Goal: Find specific page/section: Find specific page/section

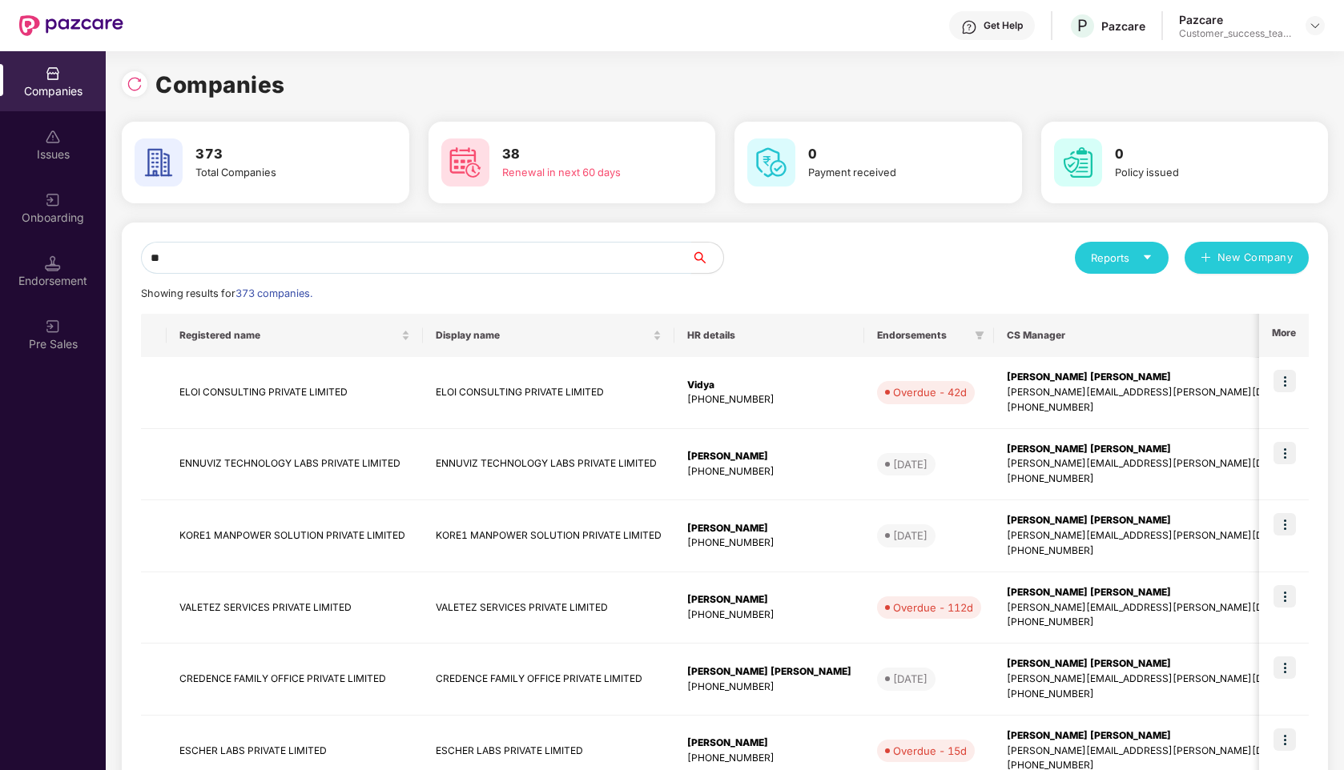
type input "*"
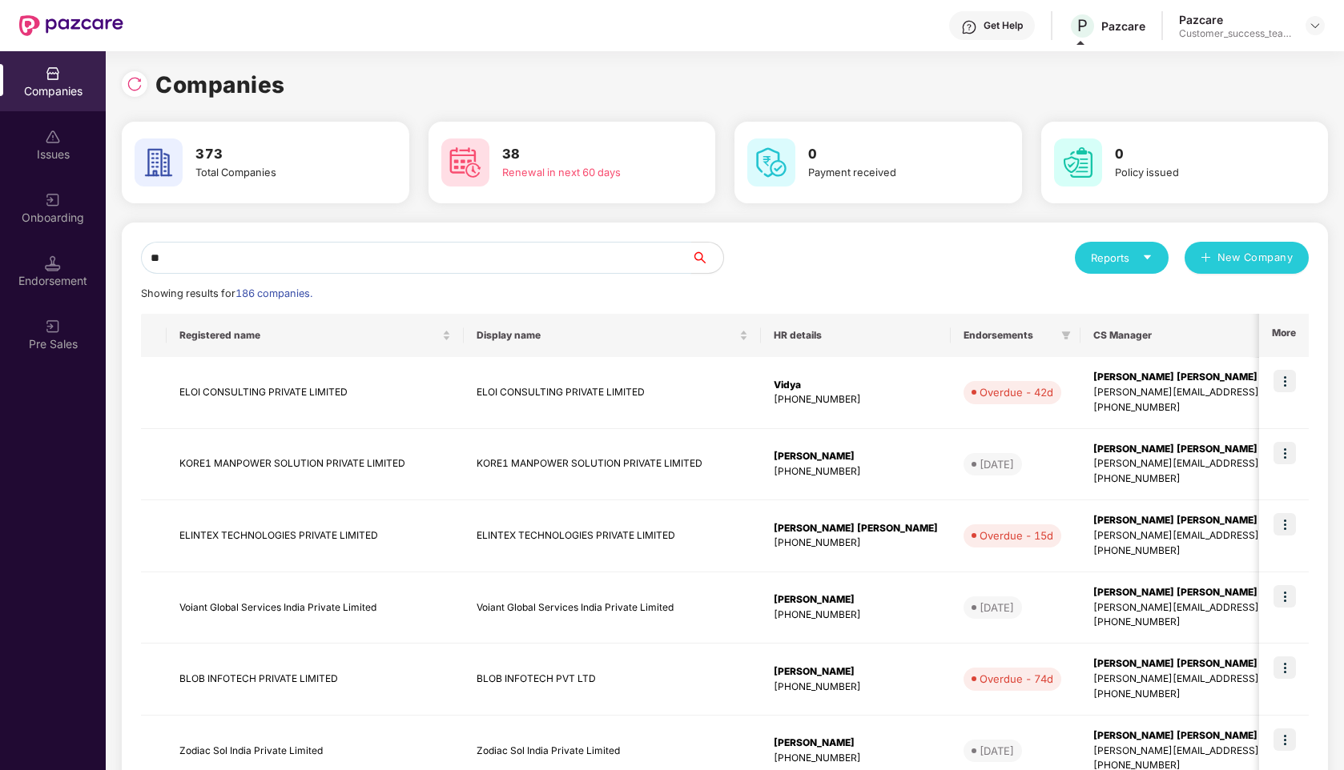
type input "*"
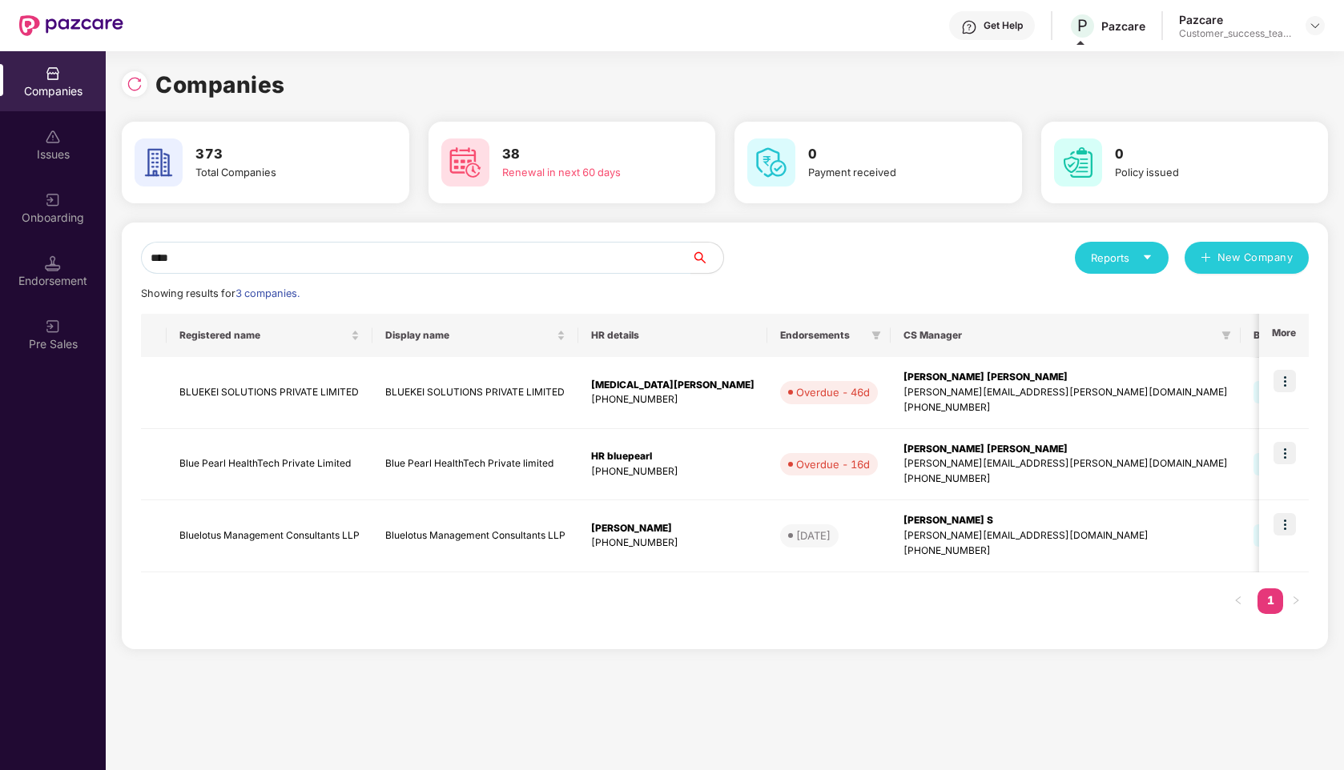
click at [988, 17] on div "Get Help" at bounding box center [992, 25] width 86 height 29
click at [840, 55] on div "Companies 373 Total Companies 38 Renewal in next 60 days 0 Payment received 0 P…" at bounding box center [725, 356] width 1206 height 611
click at [463, 259] on input "****" at bounding box center [416, 258] width 550 height 32
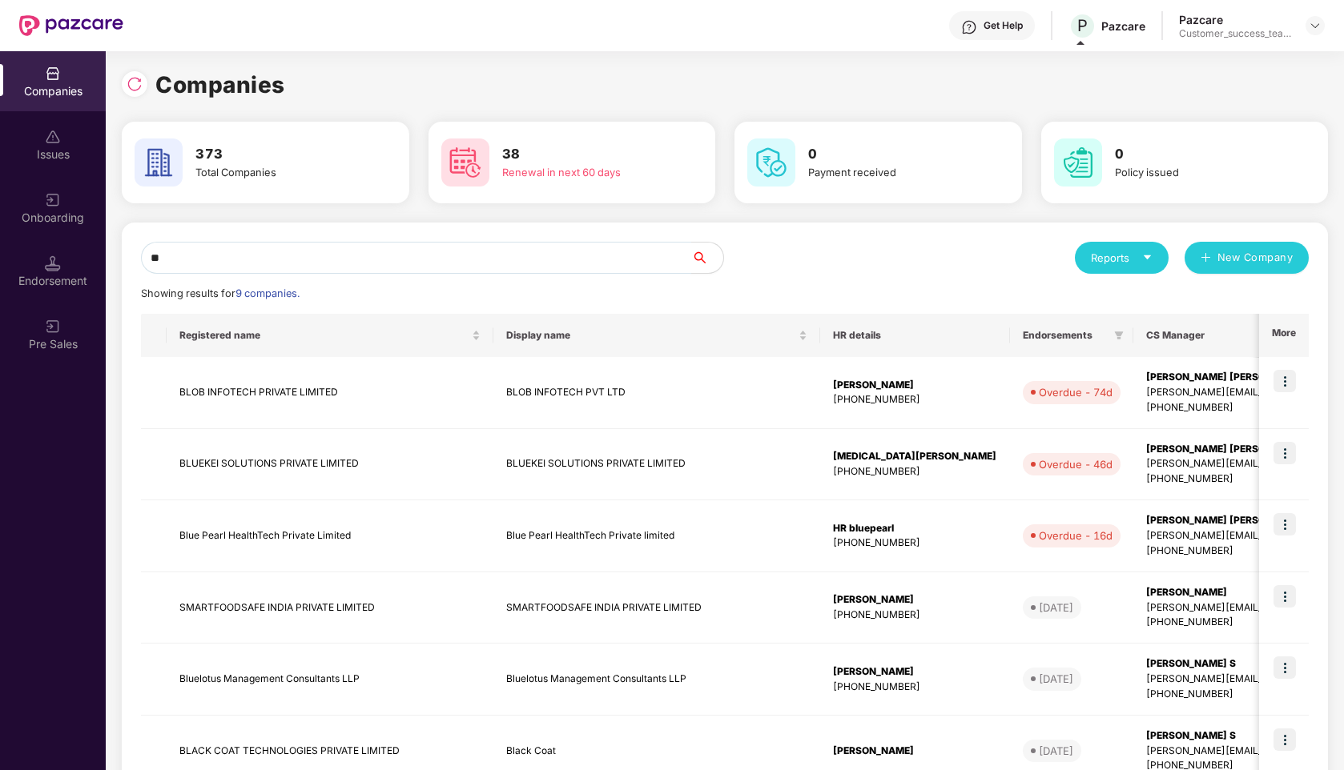
type input "*"
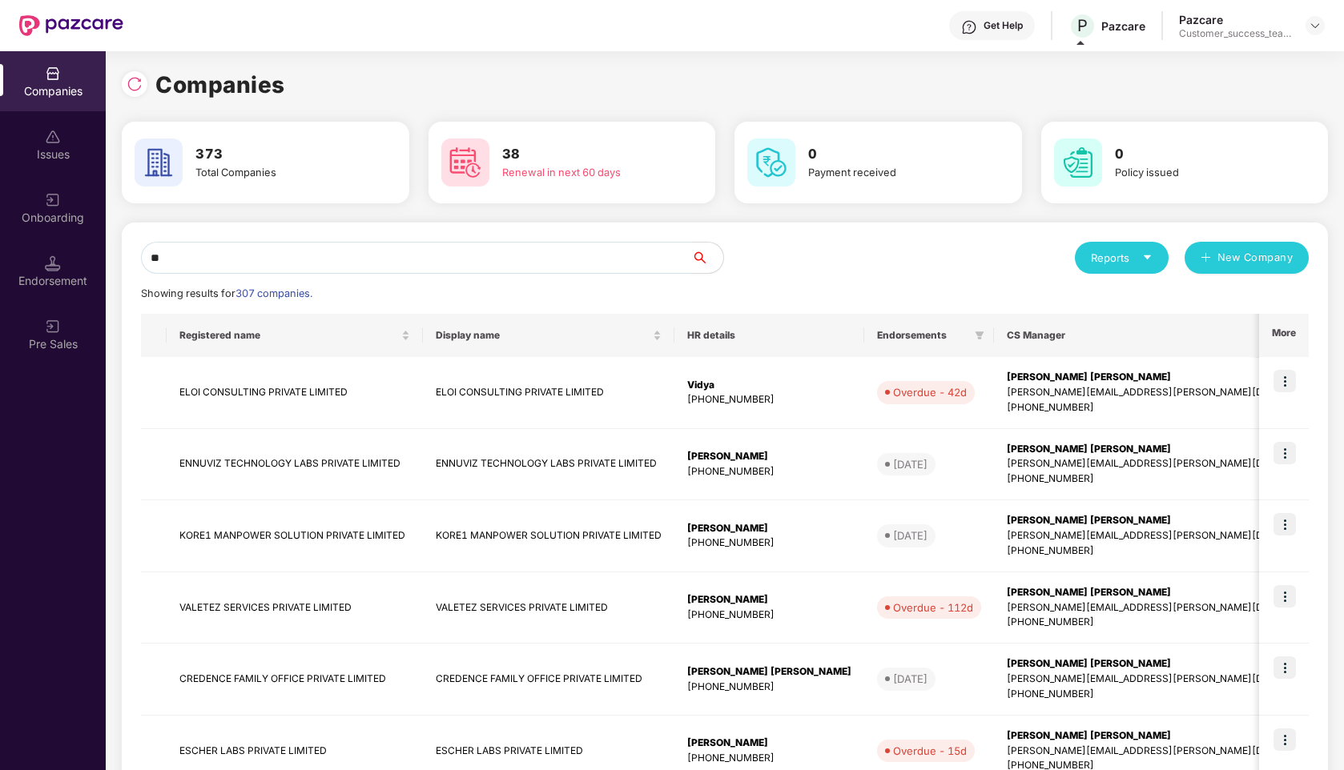
type input "*"
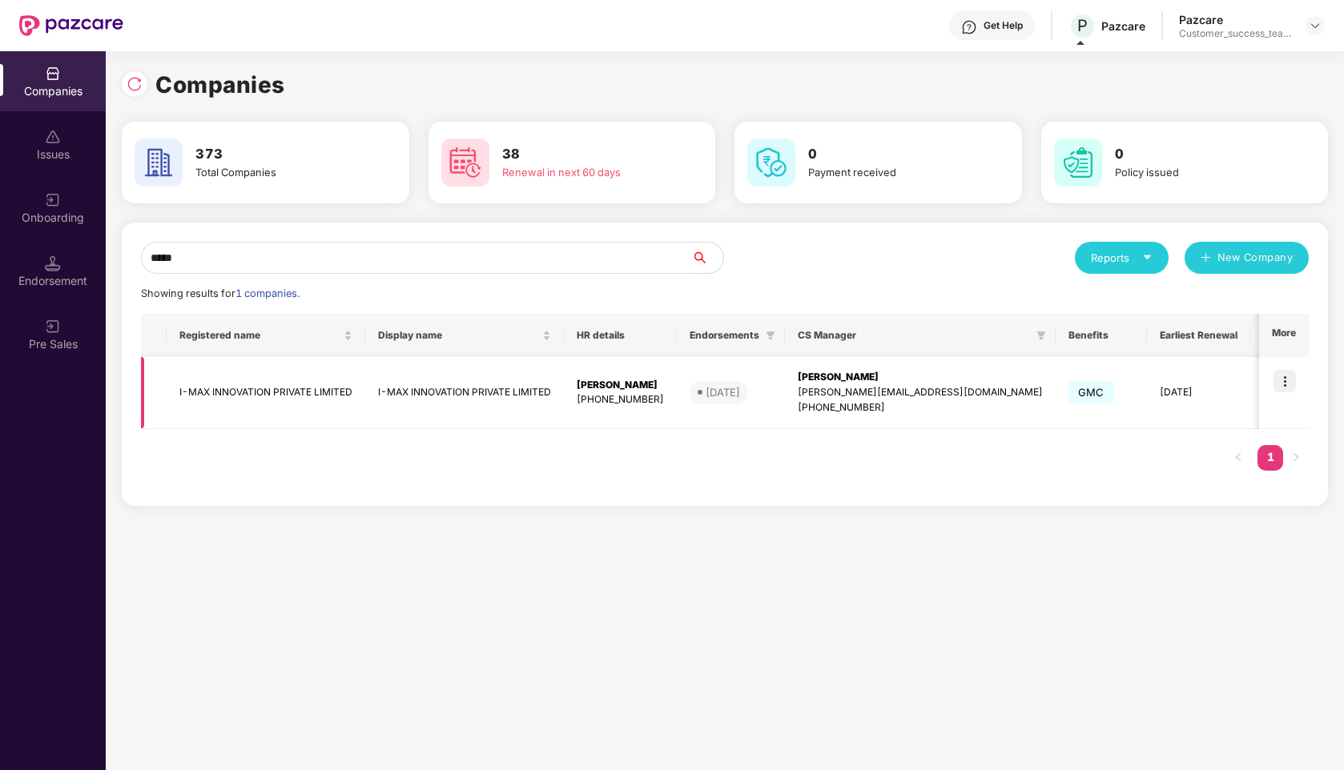
type input "*****"
click at [1281, 388] on img at bounding box center [1284, 381] width 22 height 22
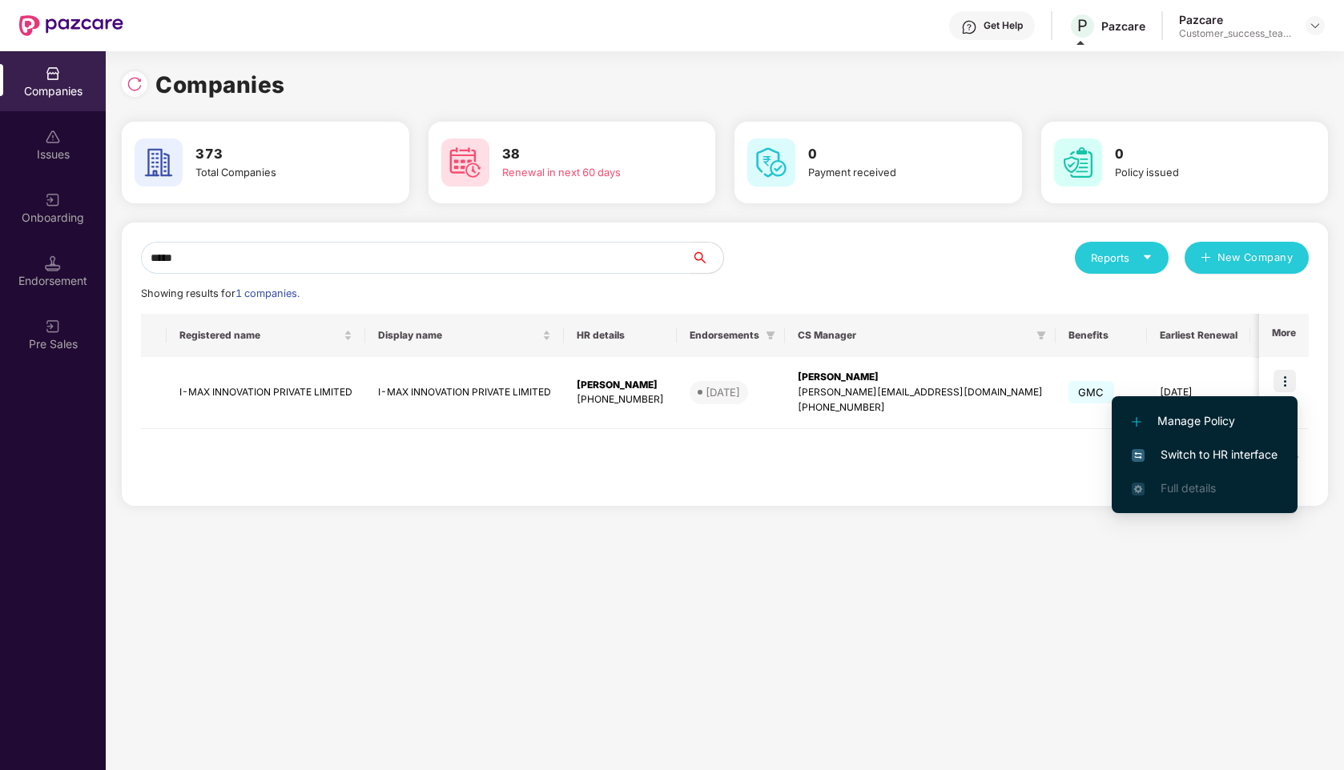
click at [1180, 455] on span "Switch to HR interface" at bounding box center [1205, 455] width 146 height 18
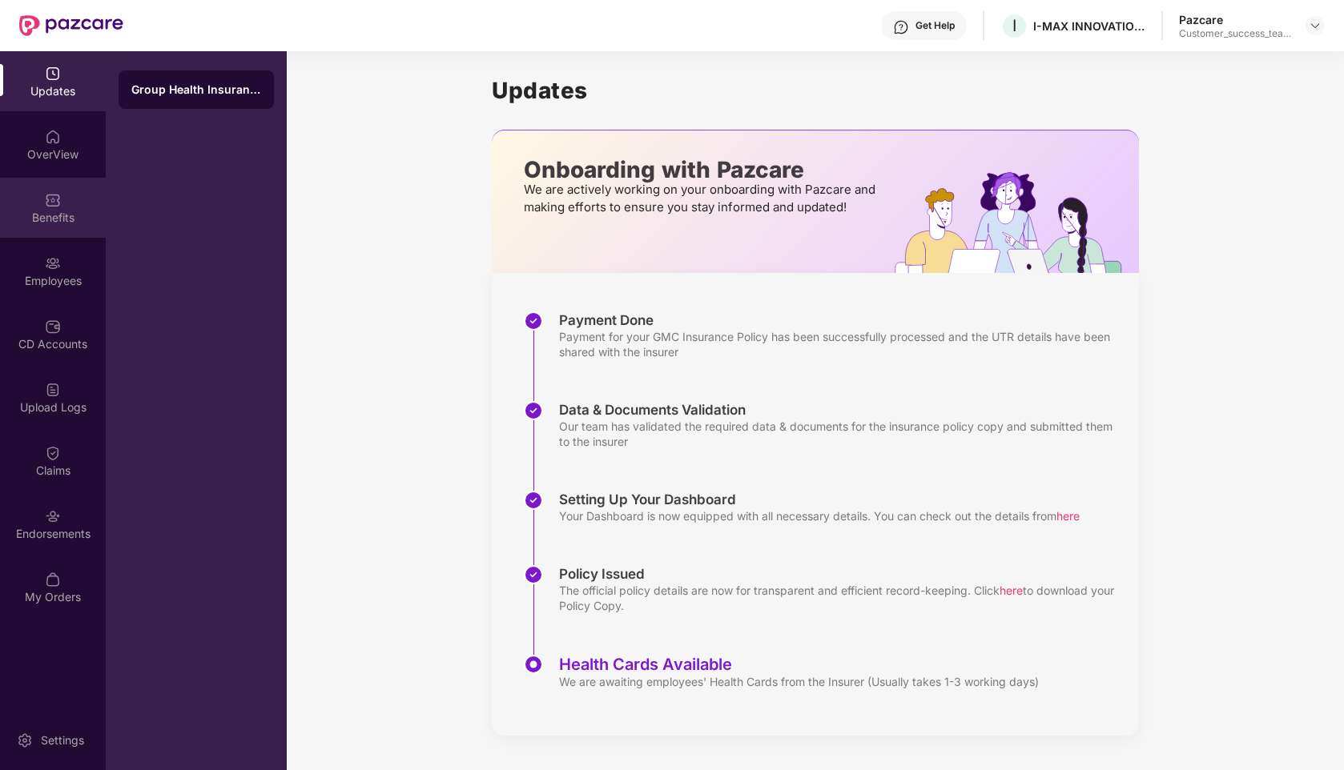
click at [57, 214] on div "Benefits" at bounding box center [53, 218] width 106 height 16
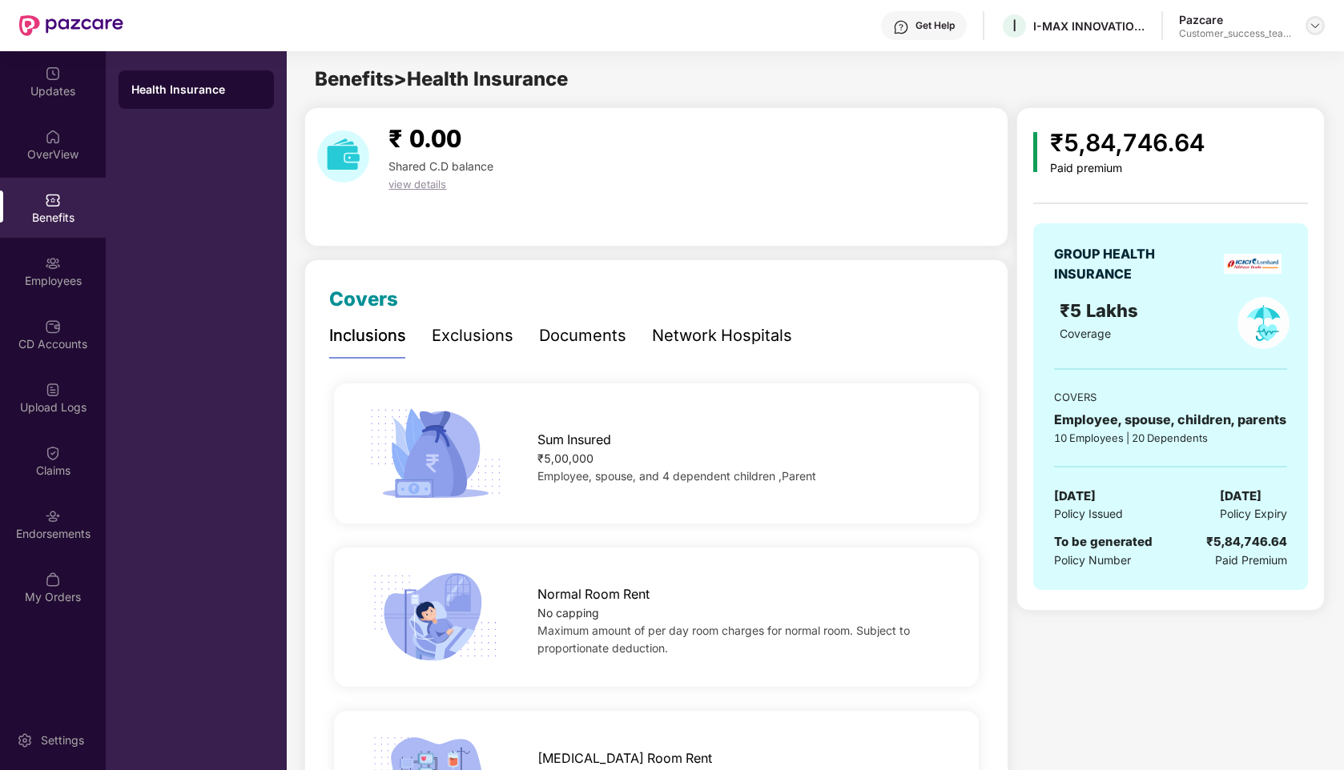
click at [1317, 21] on img at bounding box center [1315, 25] width 13 height 13
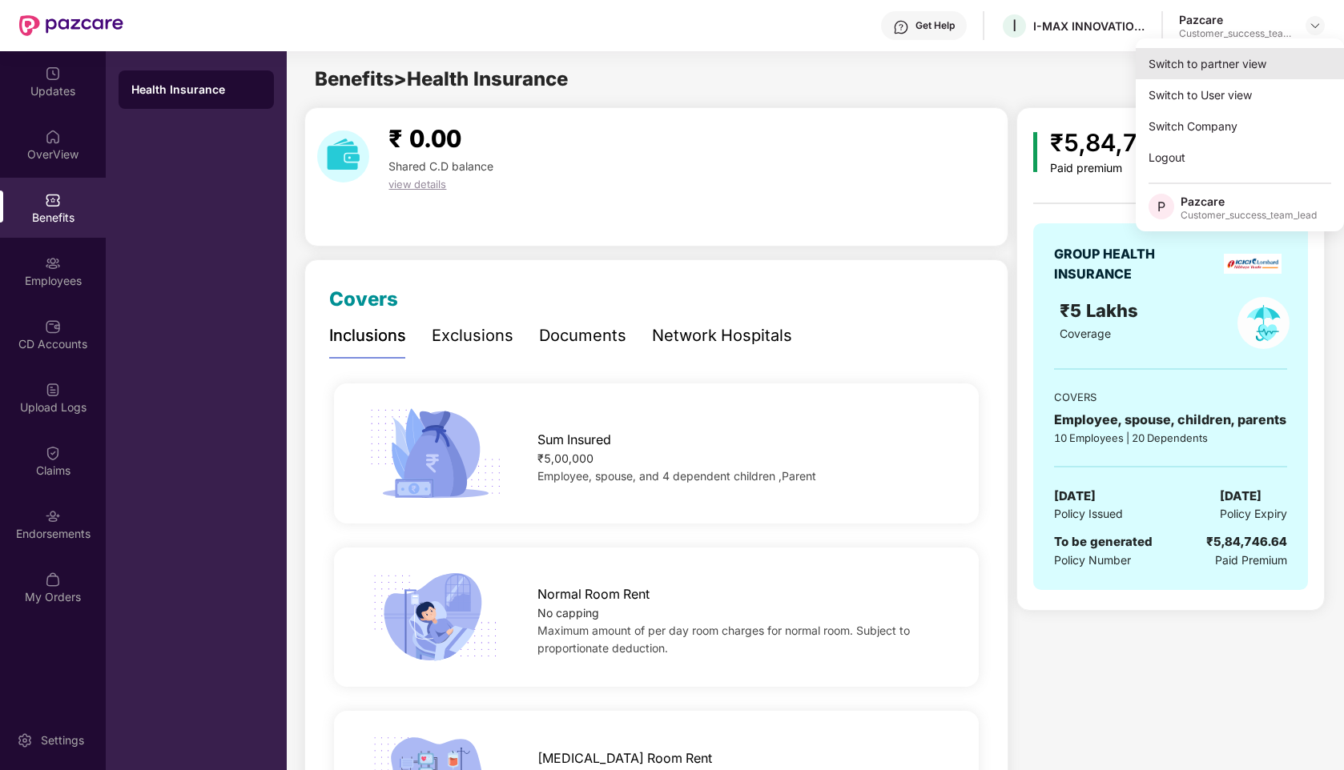
click at [1237, 58] on div "Switch to partner view" at bounding box center [1240, 63] width 208 height 31
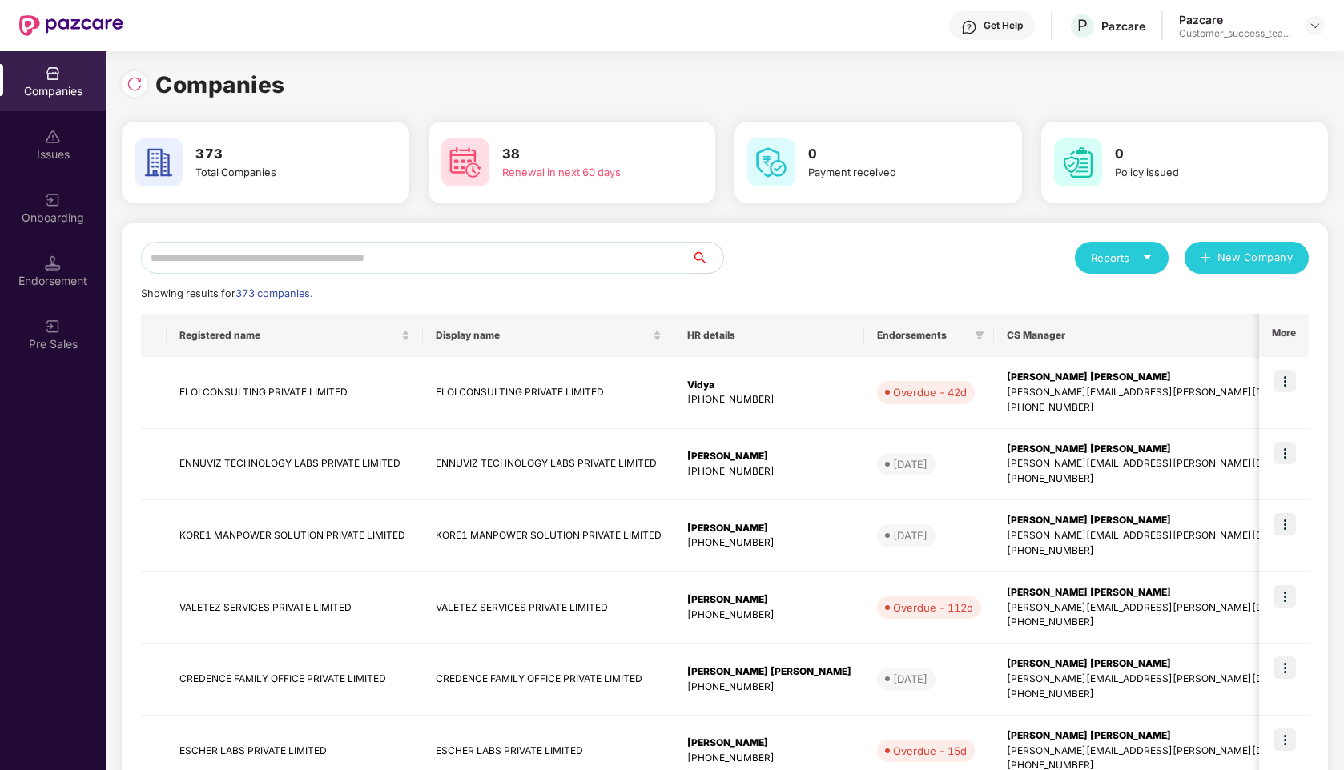
click at [398, 255] on input "text" at bounding box center [416, 258] width 550 height 32
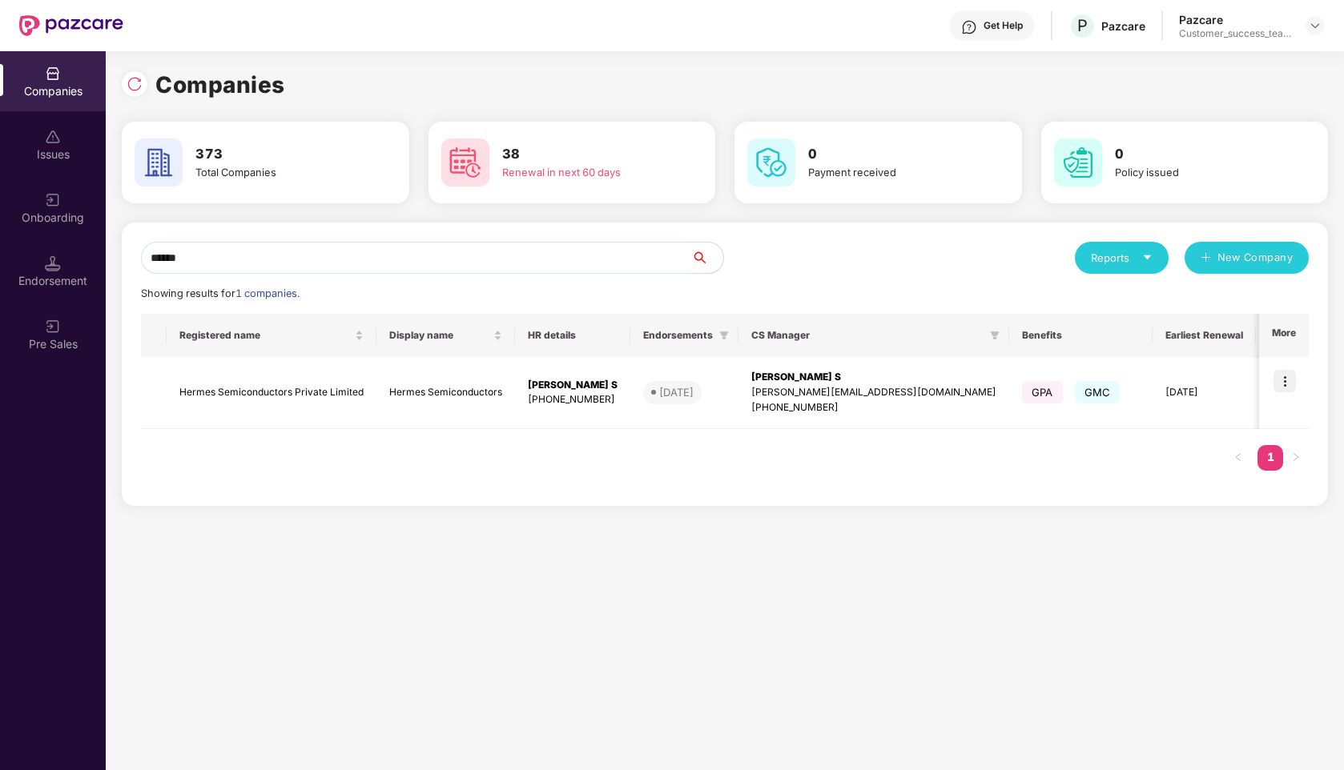
type input "******"
drag, startPoint x: 370, startPoint y: 392, endPoint x: 159, endPoint y: 388, distance: 210.7
click at [159, 388] on tr "Hermes Semiconductors Private Limited Hermes Semiconductors [PERSON_NAME] S [PH…" at bounding box center [946, 393] width 1610 height 72
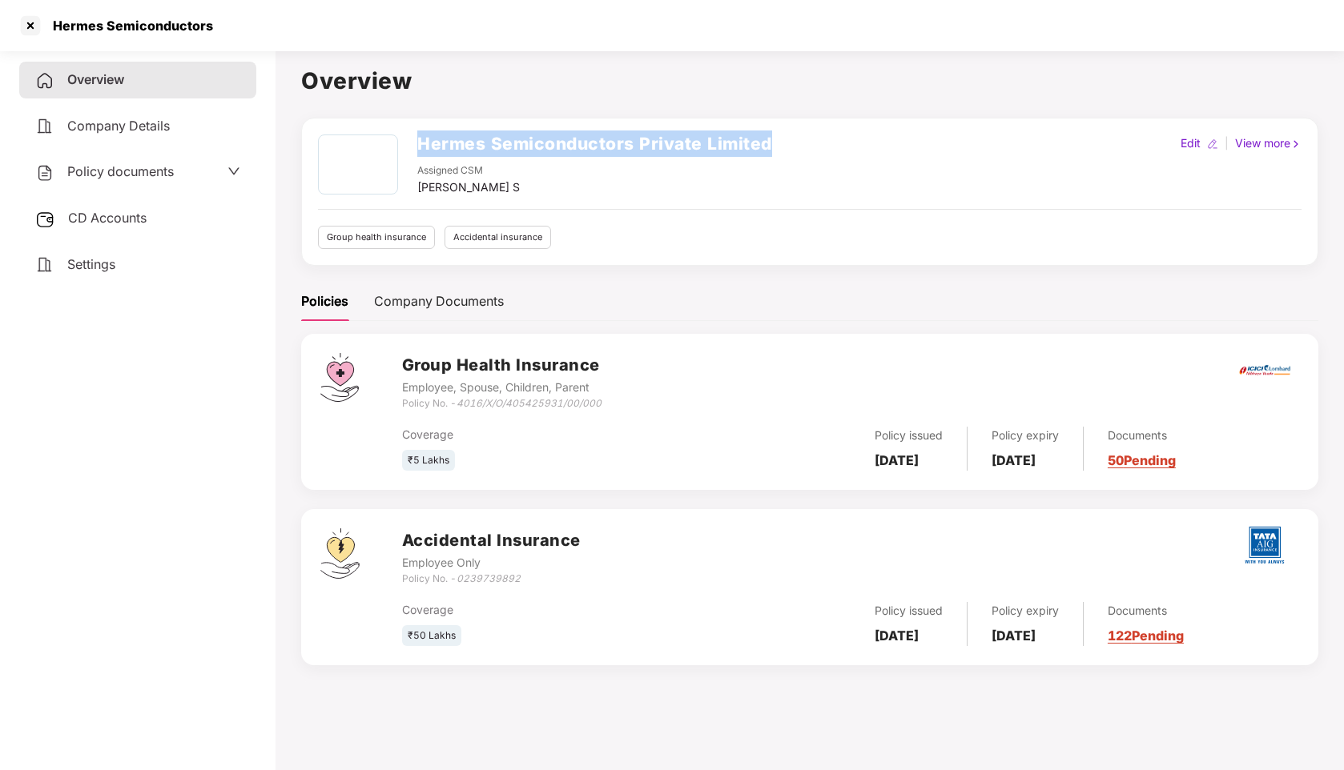
drag, startPoint x: 787, startPoint y: 140, endPoint x: 419, endPoint y: 130, distance: 368.6
click at [419, 135] on div "Hermes Semiconductors Private Limited Assigned CSM [PERSON_NAME] S Edit | View …" at bounding box center [809, 166] width 983 height 62
copy h2 "Hermes Semiconductors Private Limited"
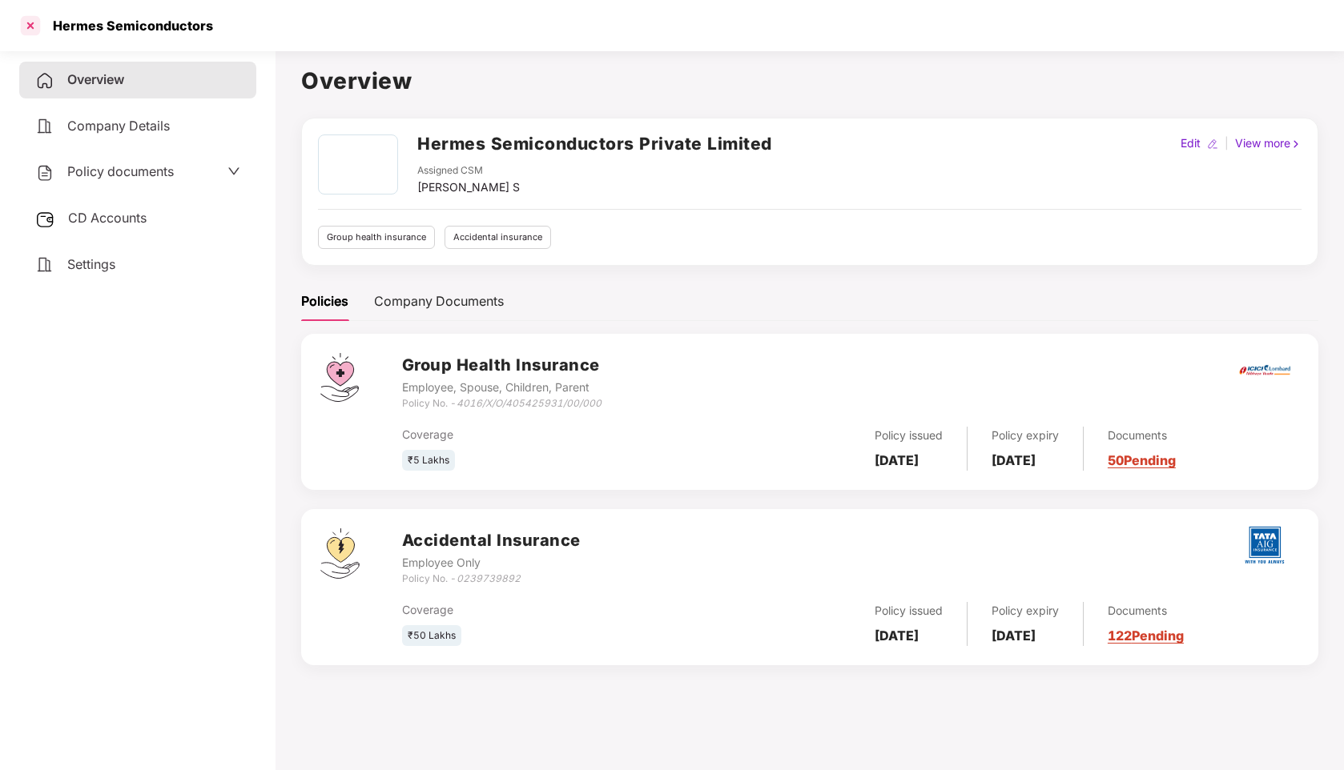
click at [35, 22] on div at bounding box center [31, 26] width 26 height 26
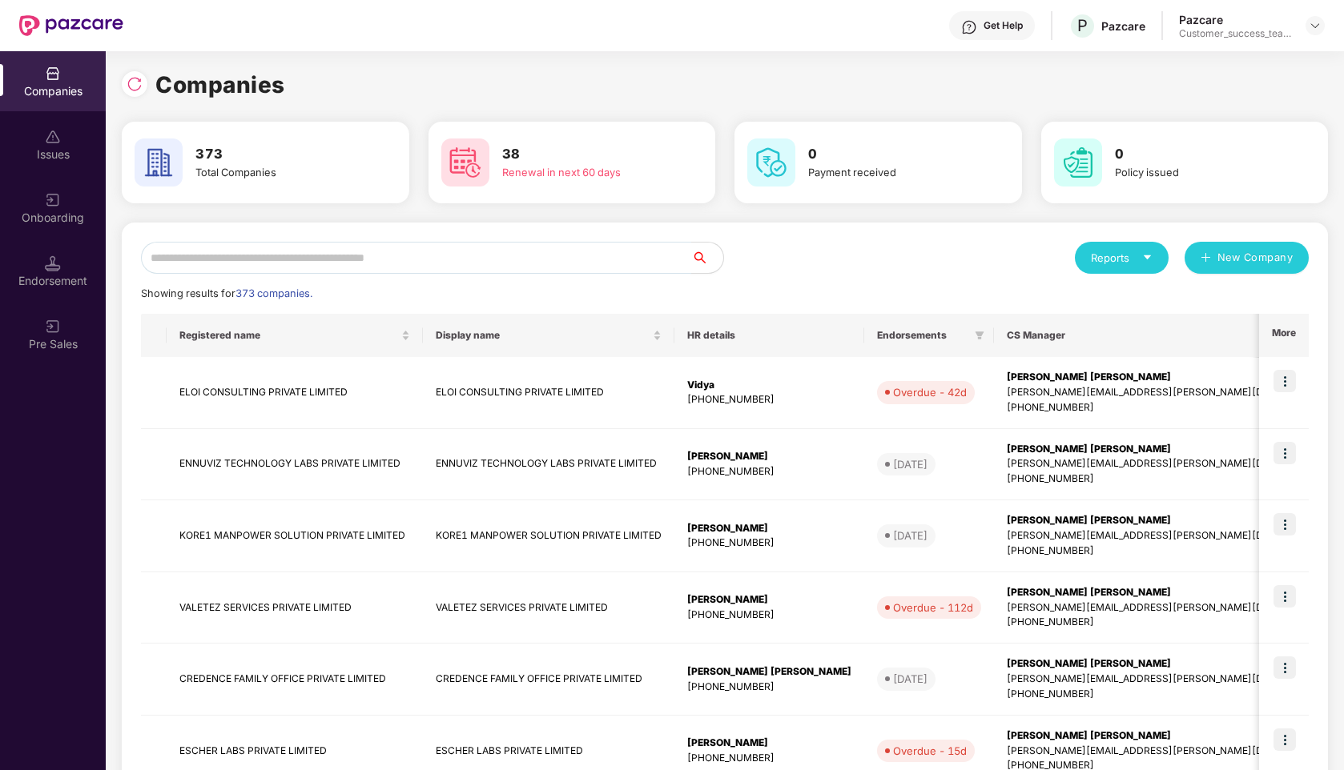
click at [402, 256] on input "text" at bounding box center [416, 258] width 550 height 32
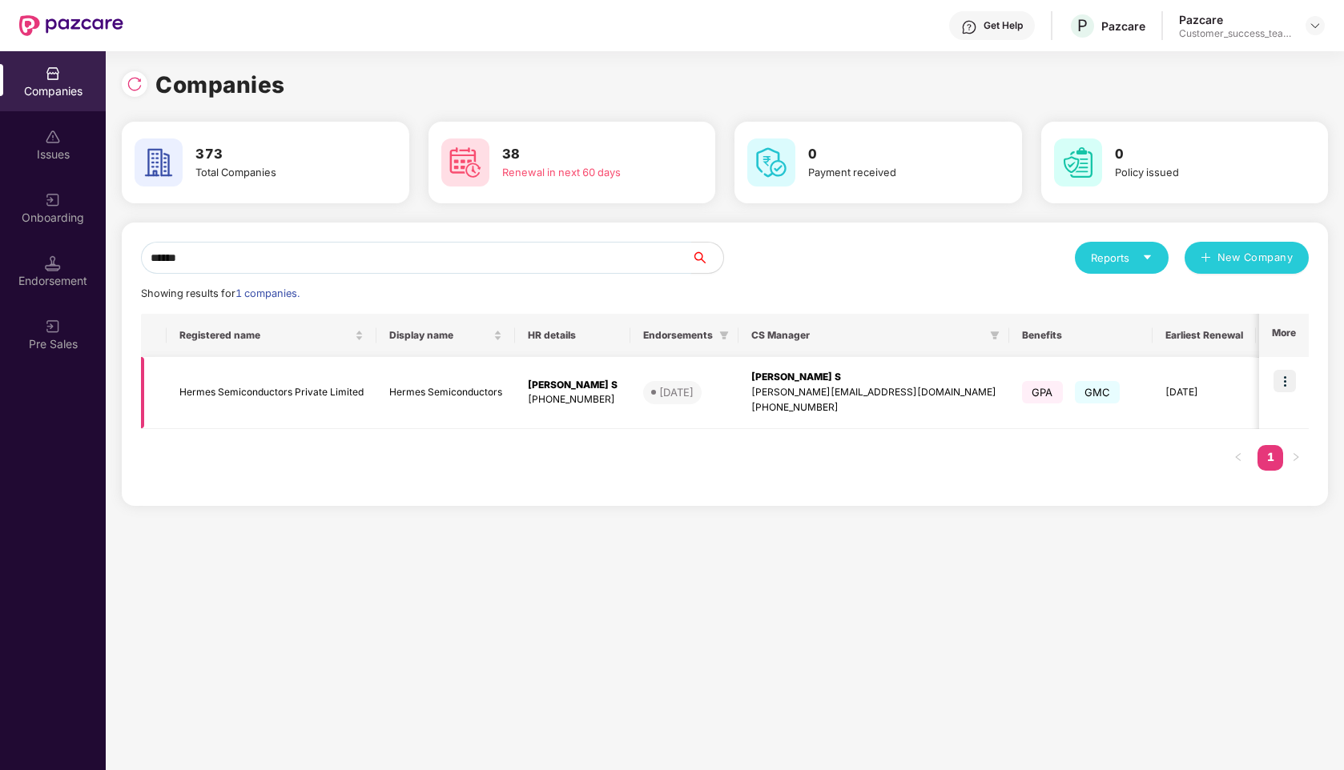
type input "******"
click at [1289, 382] on img at bounding box center [1284, 381] width 22 height 22
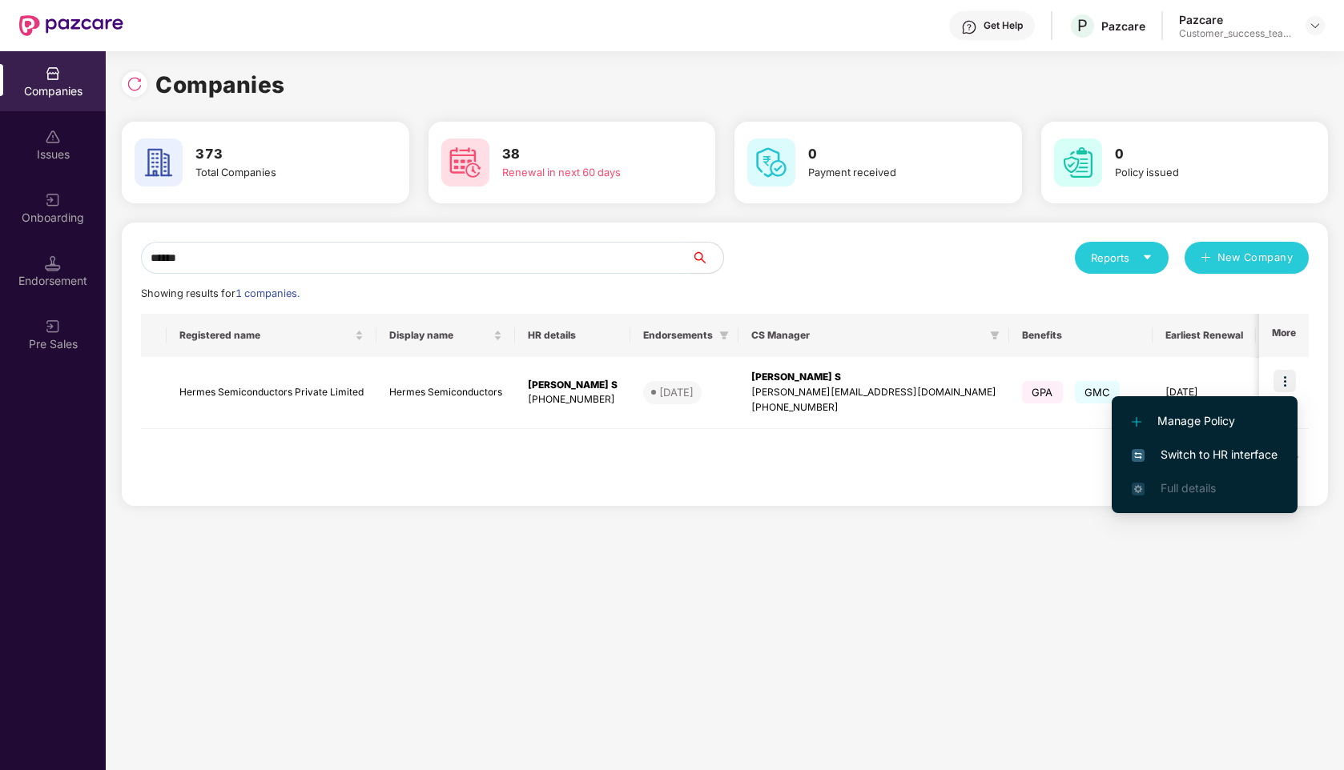
click at [1209, 451] on span "Switch to HR interface" at bounding box center [1205, 455] width 146 height 18
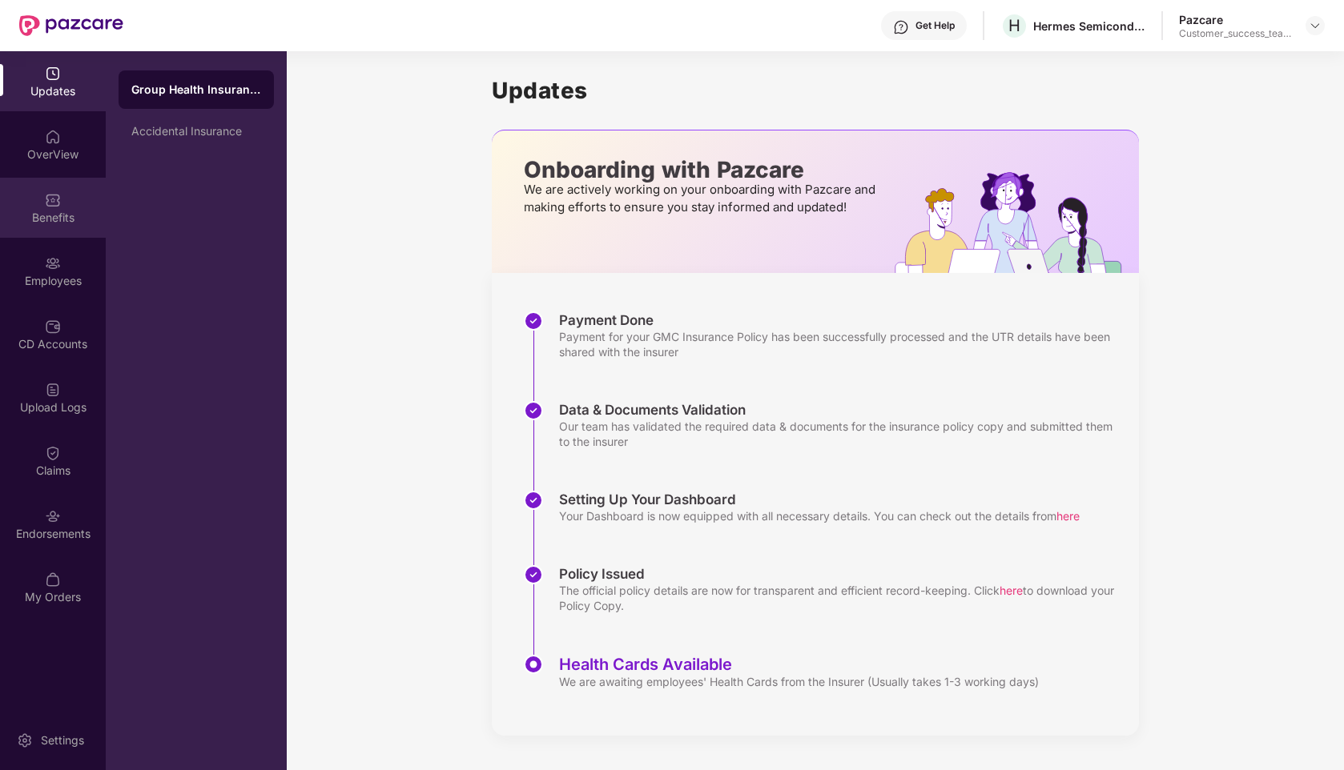
click at [50, 233] on div "Benefits" at bounding box center [53, 208] width 106 height 60
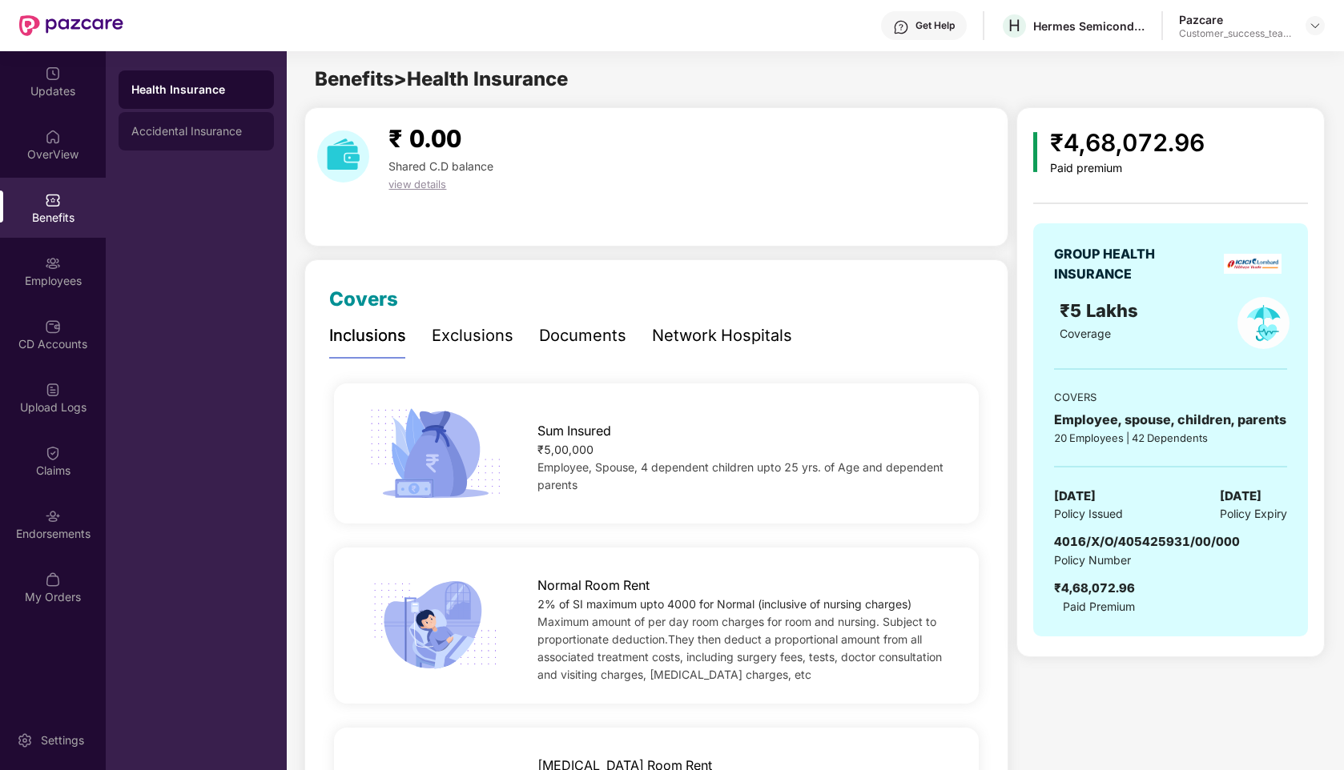
click at [209, 140] on div "Accidental Insurance" at bounding box center [196, 131] width 155 height 38
